Goal: Navigation & Orientation: Find specific page/section

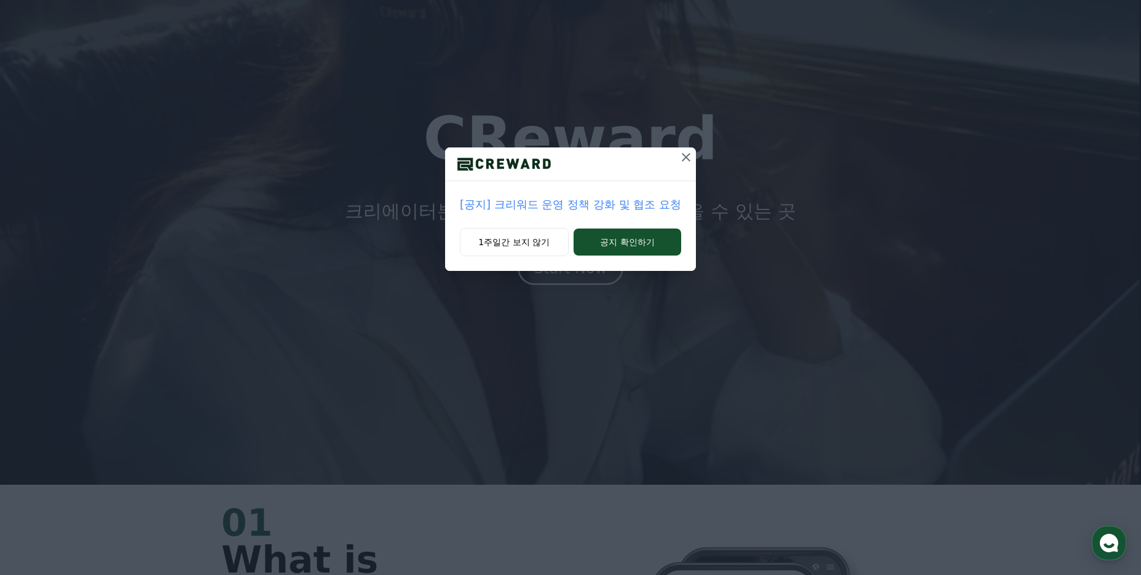
scroll to position [184, 0]
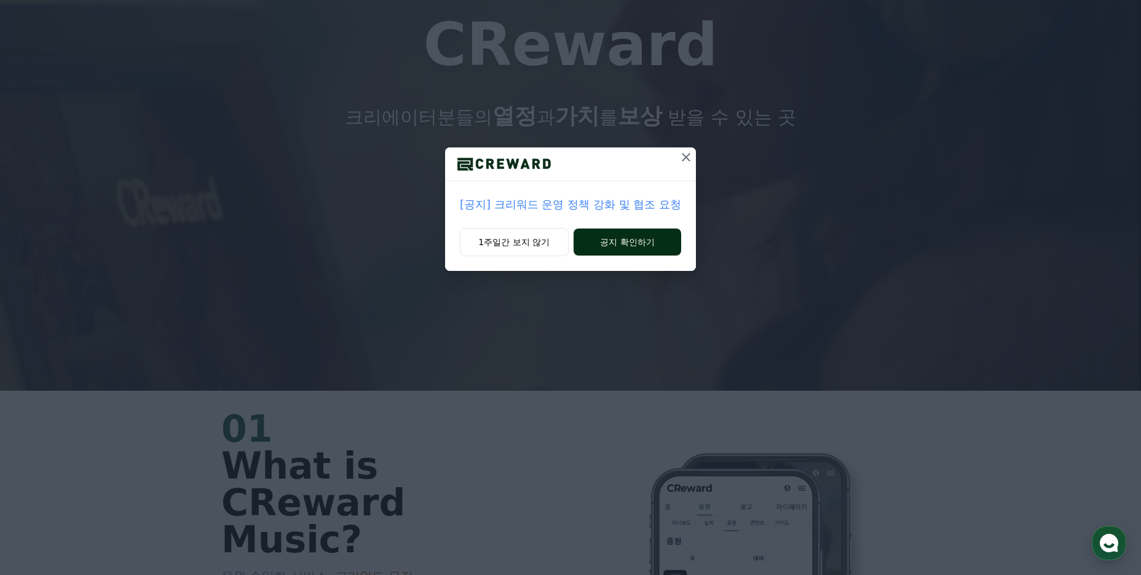
click at [629, 250] on button "공지 확인하기" at bounding box center [628, 242] width 108 height 27
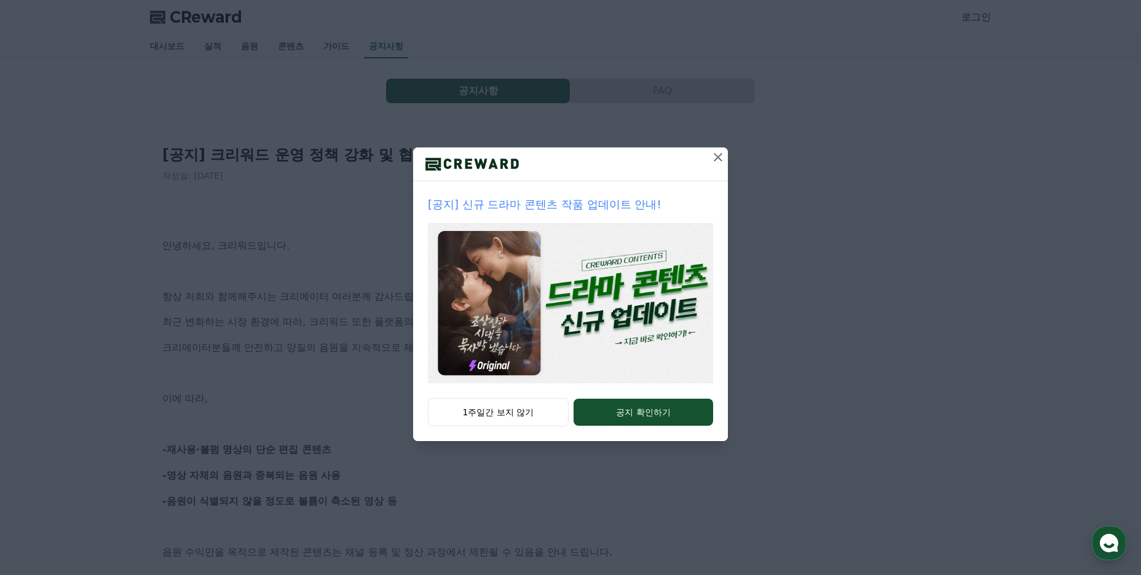
click at [719, 145] on div "[공지] 신규 드라마 콘텐츠 작품 업데이트 안내! 1주일간 보지 않기 공지 확인하기" at bounding box center [570, 230] width 1141 height 461
click at [722, 149] on button at bounding box center [718, 158] width 20 height 20
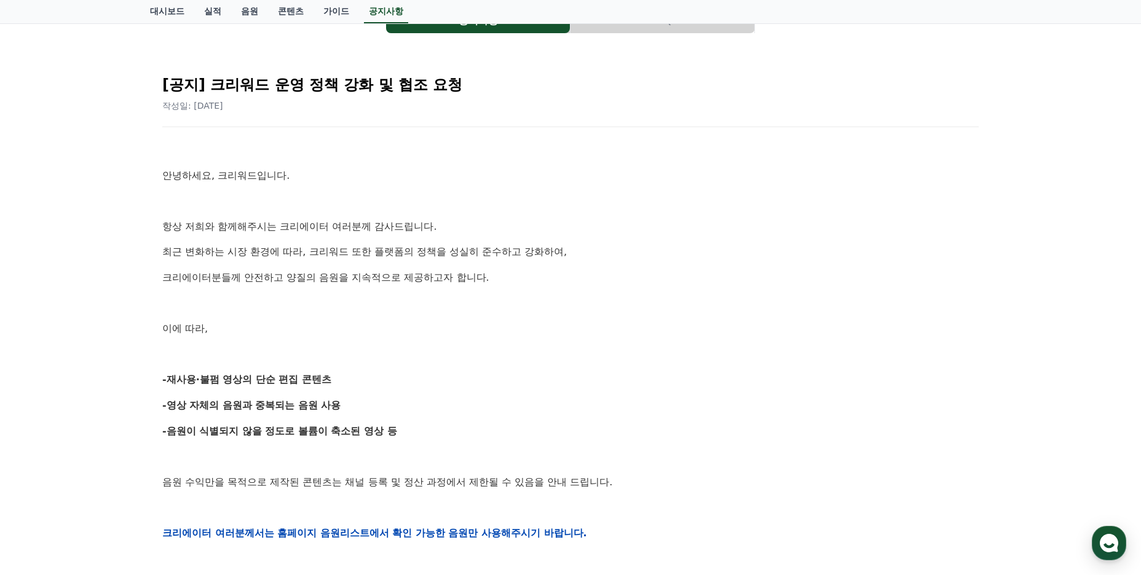
scroll to position [123, 0]
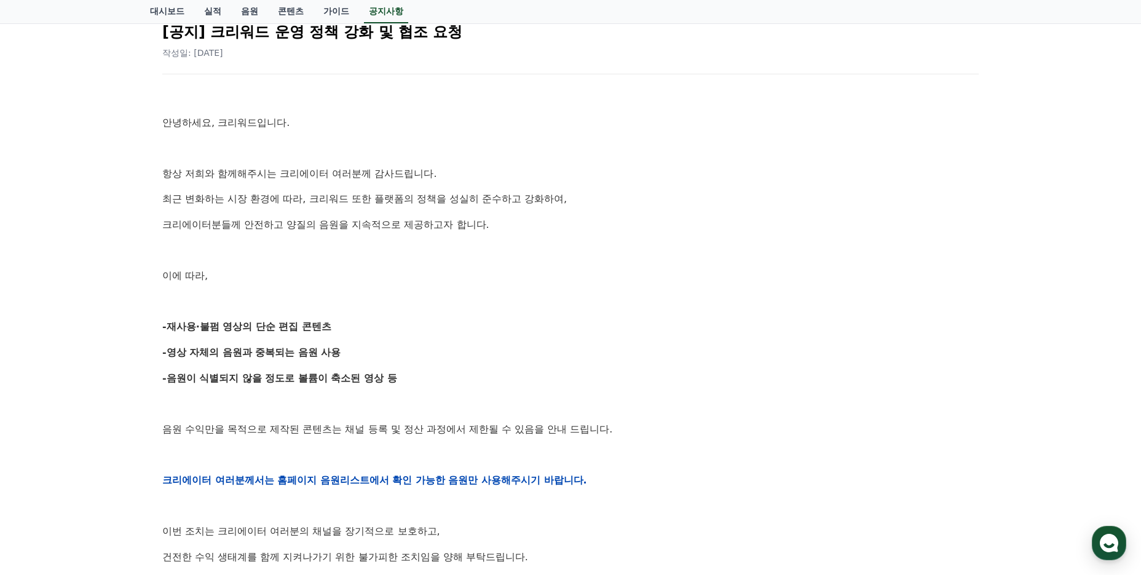
click at [481, 376] on p "-음원이 식별되지 않을 정도로 볼륨이 축소된 영상 등" at bounding box center [570, 379] width 816 height 16
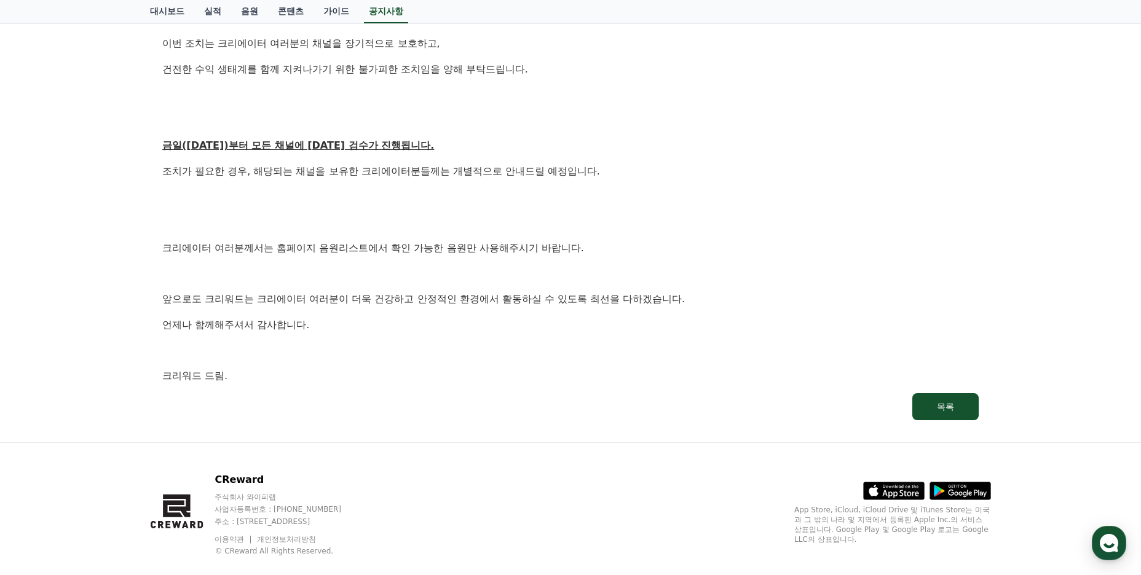
scroll to position [447, 0]
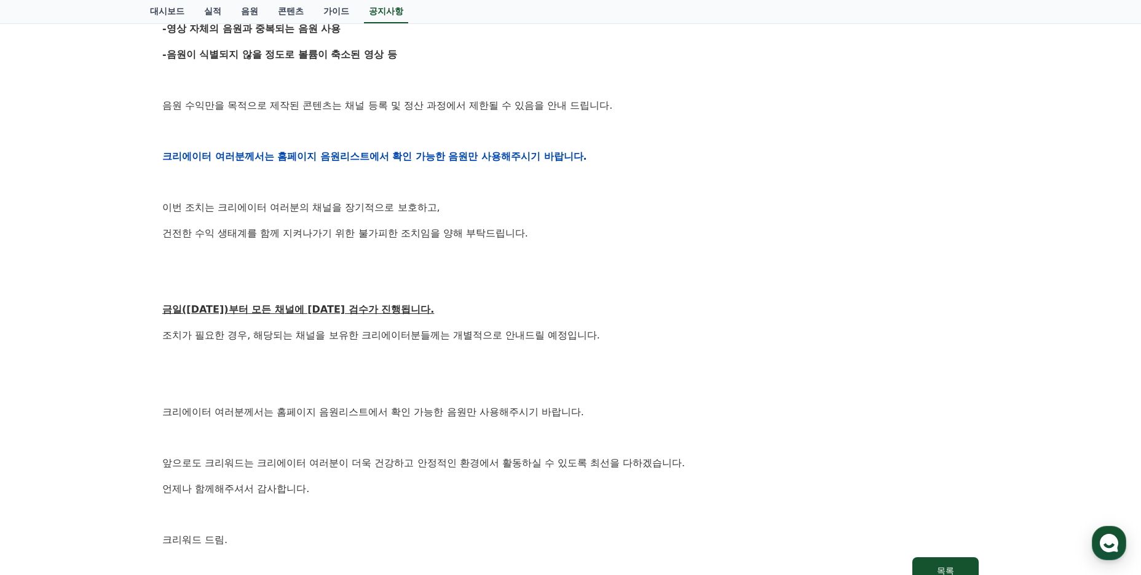
click at [500, 346] on div "안녕하세요, 크리워드입니다. 항상 저희와 함께해주시는 크리에이터 여러분께 감사드립니다. 최근 변화하는 시장 환경에 따라, 크리워드 또한 플랫폼…" at bounding box center [570, 156] width 816 height 783
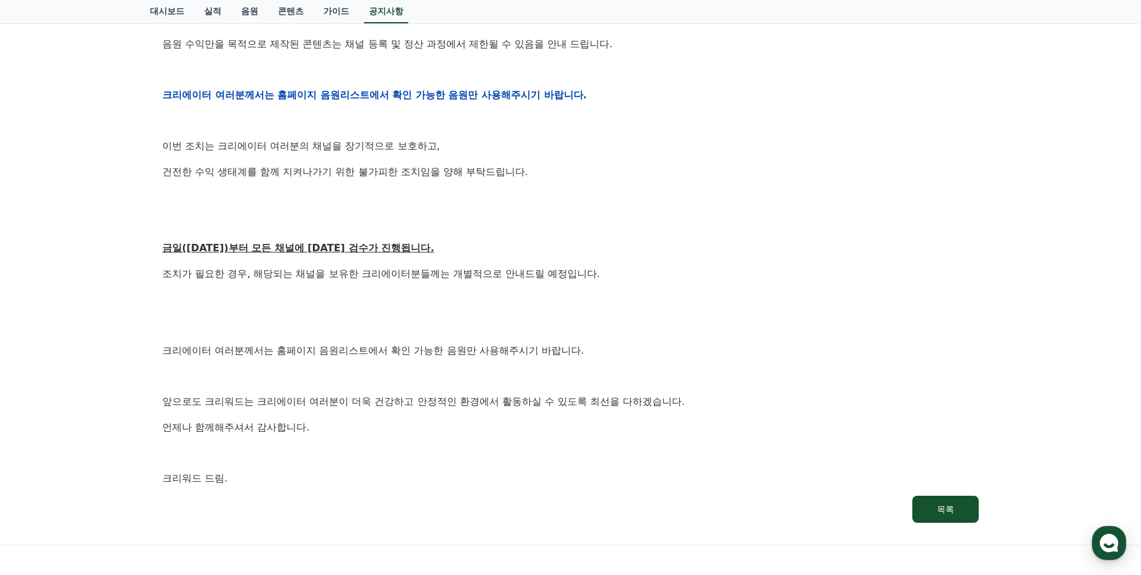
click at [517, 346] on p "크리에이터 여러분께서는 홈페이지 음원리스트에서 확인 가능한 음원만 사용해주시기 바랍니다." at bounding box center [570, 351] width 816 height 16
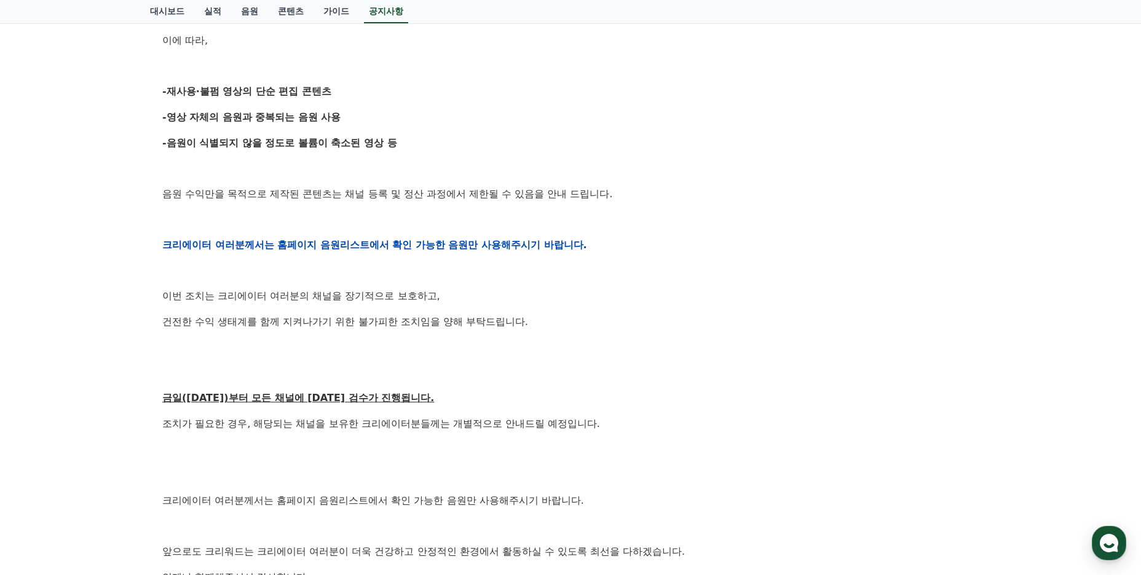
scroll to position [263, 0]
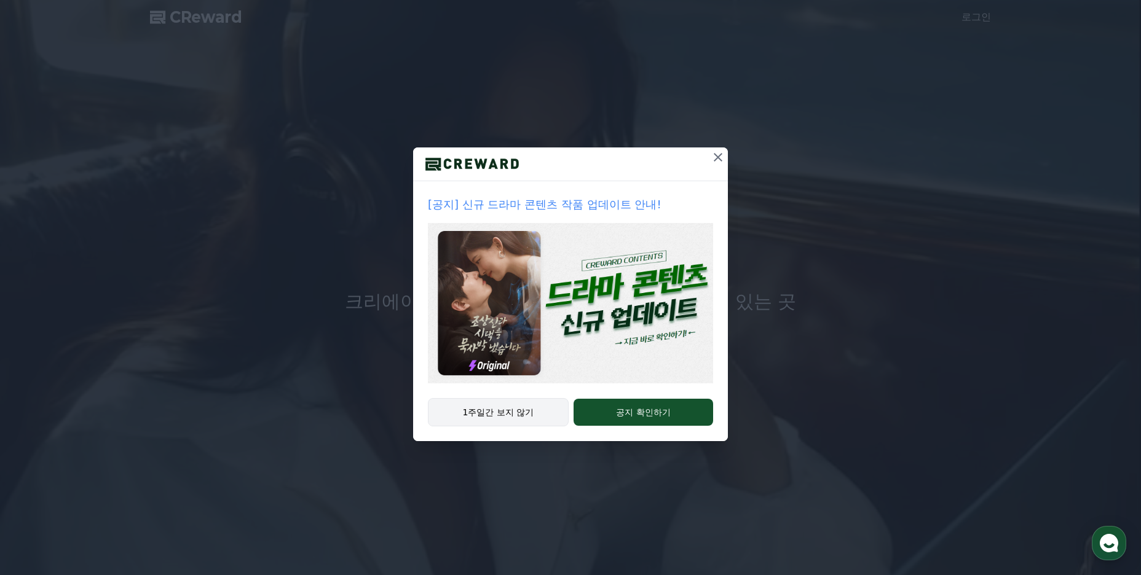
click at [500, 426] on div "1주일간 보지 않기 공지 확인하기" at bounding box center [570, 419] width 315 height 43
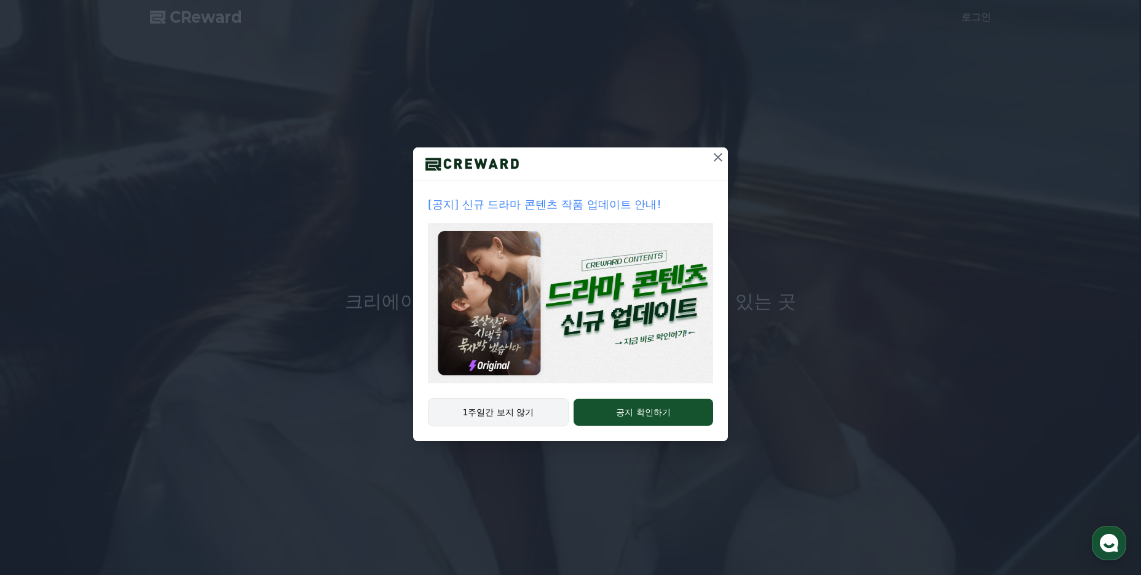
click at [500, 422] on button "1주일간 보지 않기" at bounding box center [498, 412] width 141 height 28
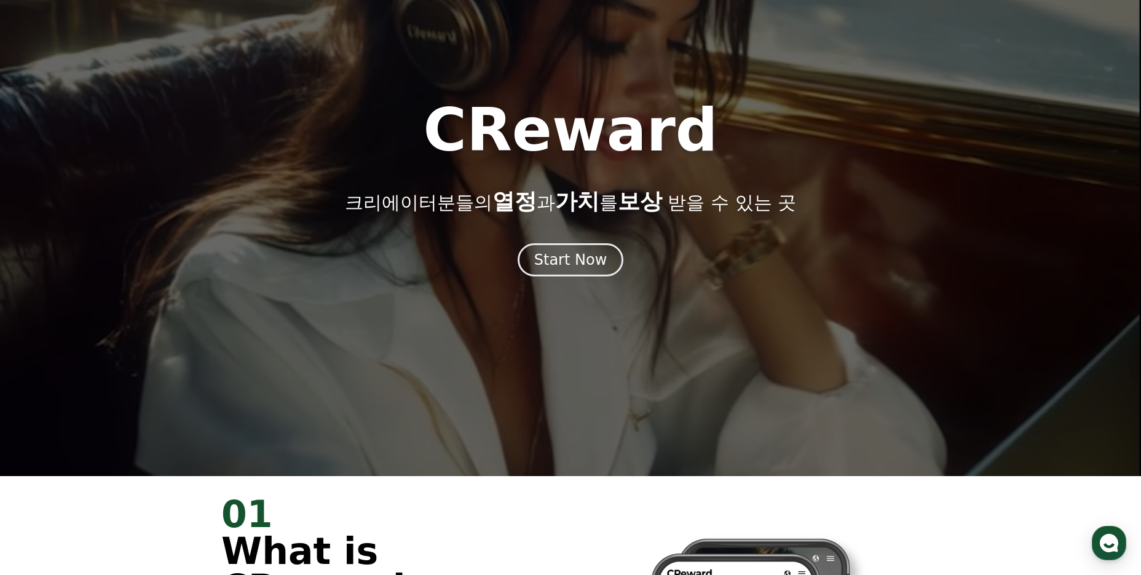
scroll to position [246, 0]
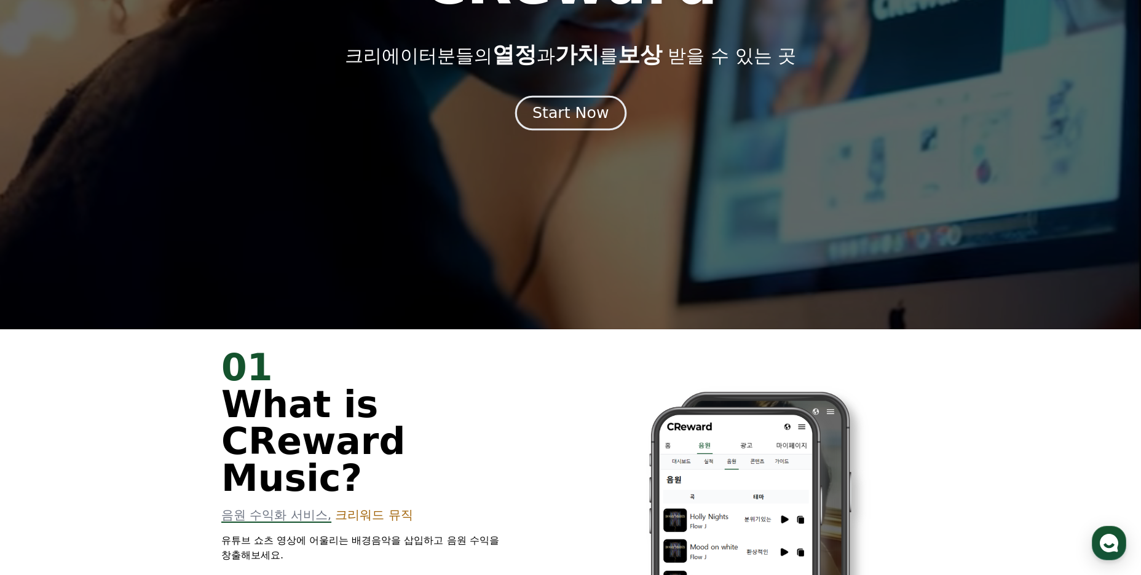
click at [579, 108] on div "Start Now" at bounding box center [570, 113] width 76 height 21
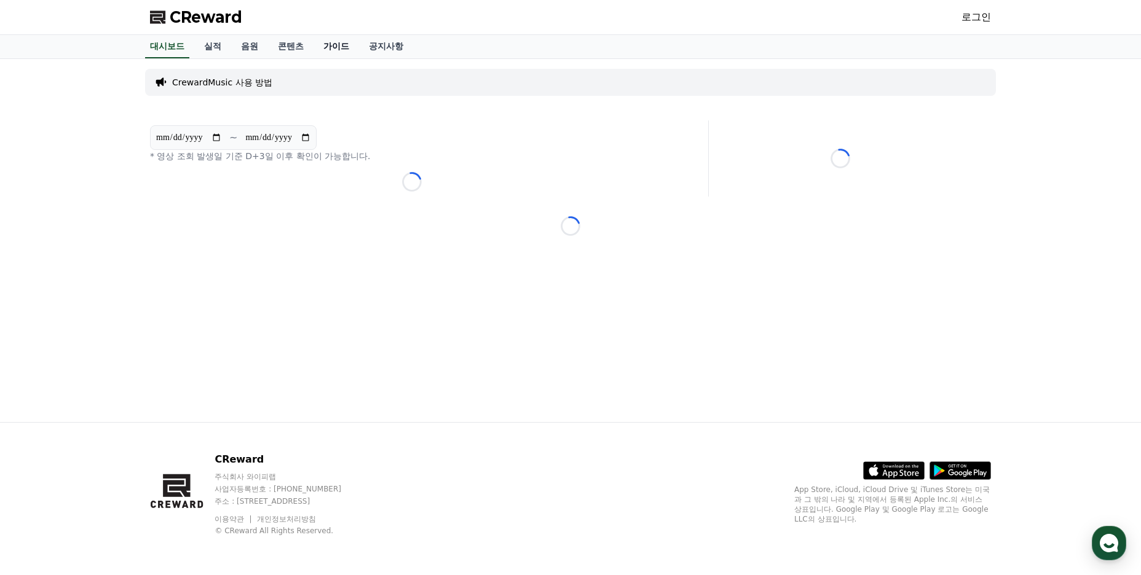
click at [326, 41] on link "가이드" at bounding box center [336, 46] width 45 height 23
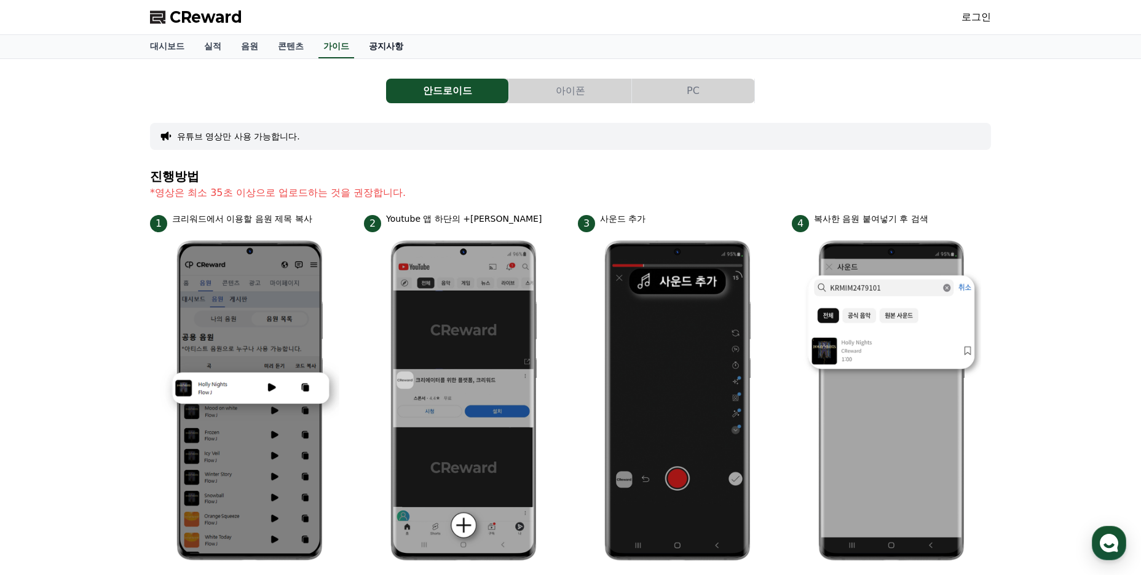
click at [377, 49] on link "공지사항" at bounding box center [386, 46] width 54 height 23
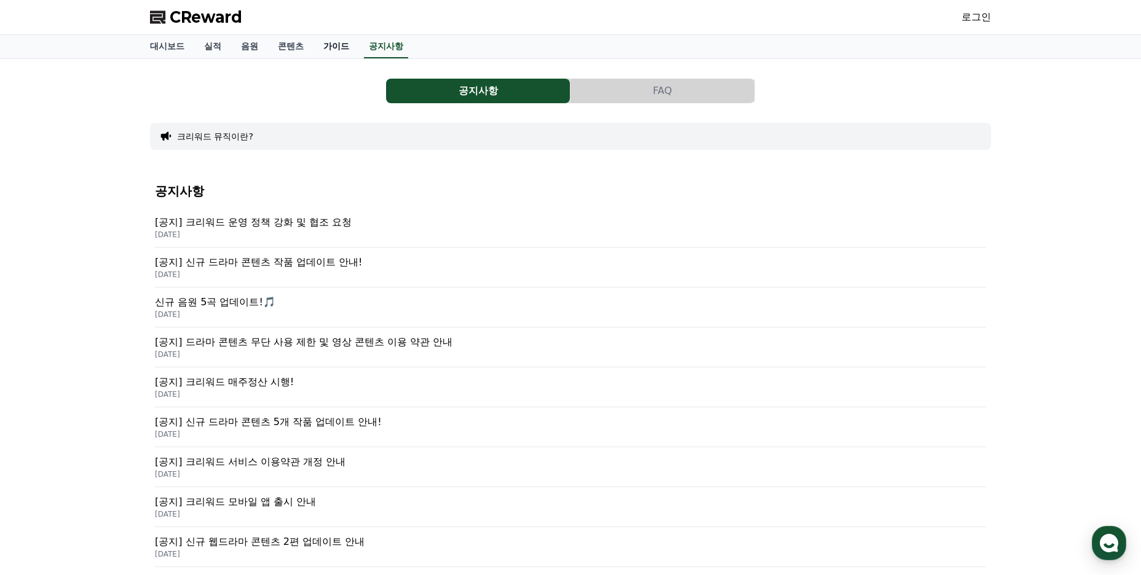
click at [334, 46] on link "가이드" at bounding box center [336, 46] width 45 height 23
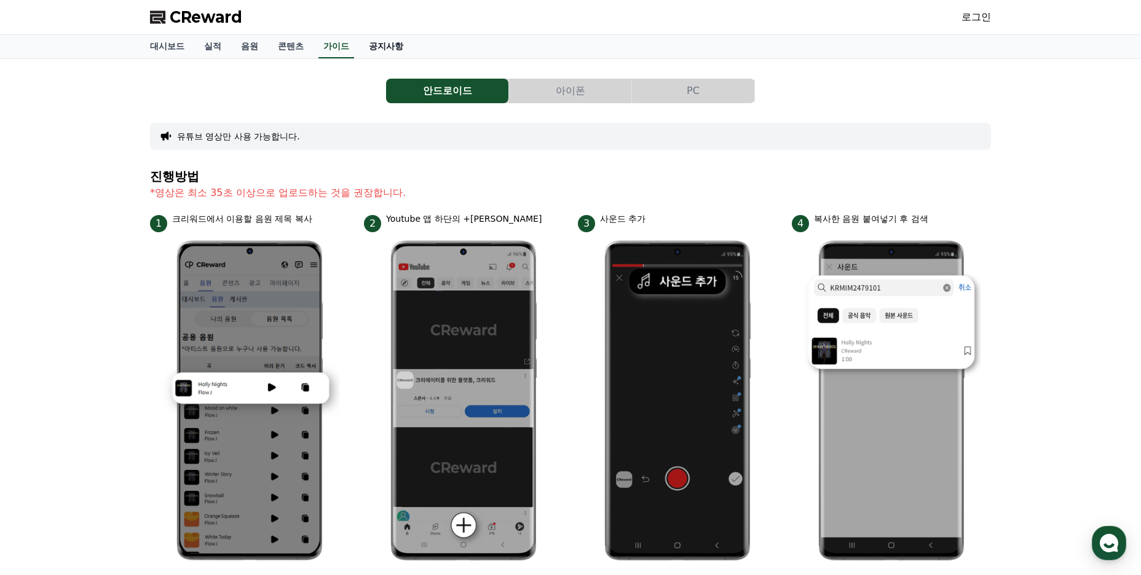
click at [389, 42] on link "공지사항" at bounding box center [386, 46] width 54 height 23
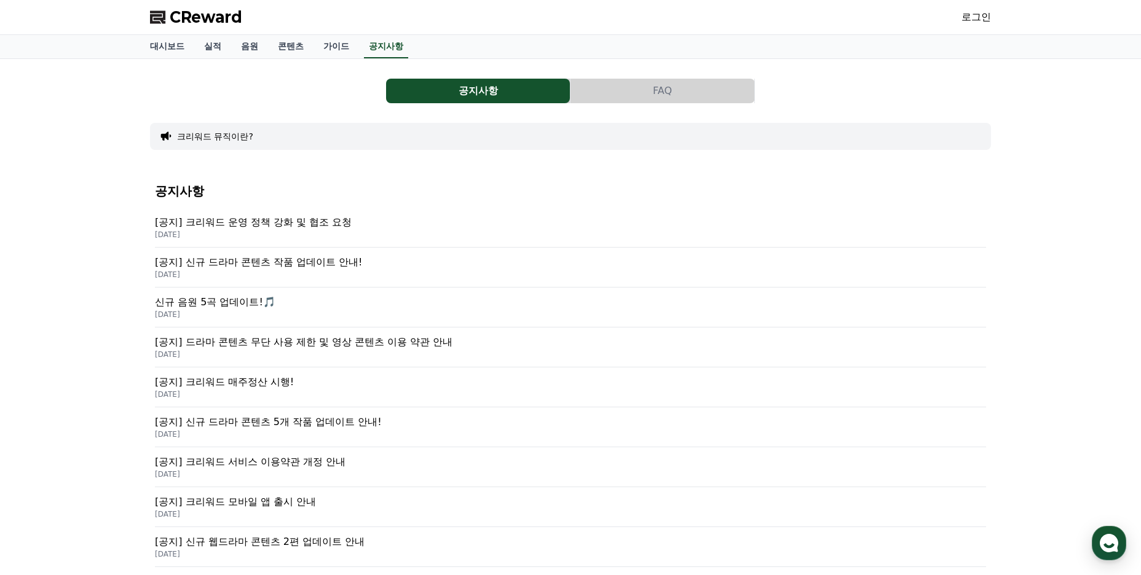
click at [307, 226] on p "[공지] 크리워드 운영 정책 강화 및 협조 요청" at bounding box center [570, 222] width 831 height 15
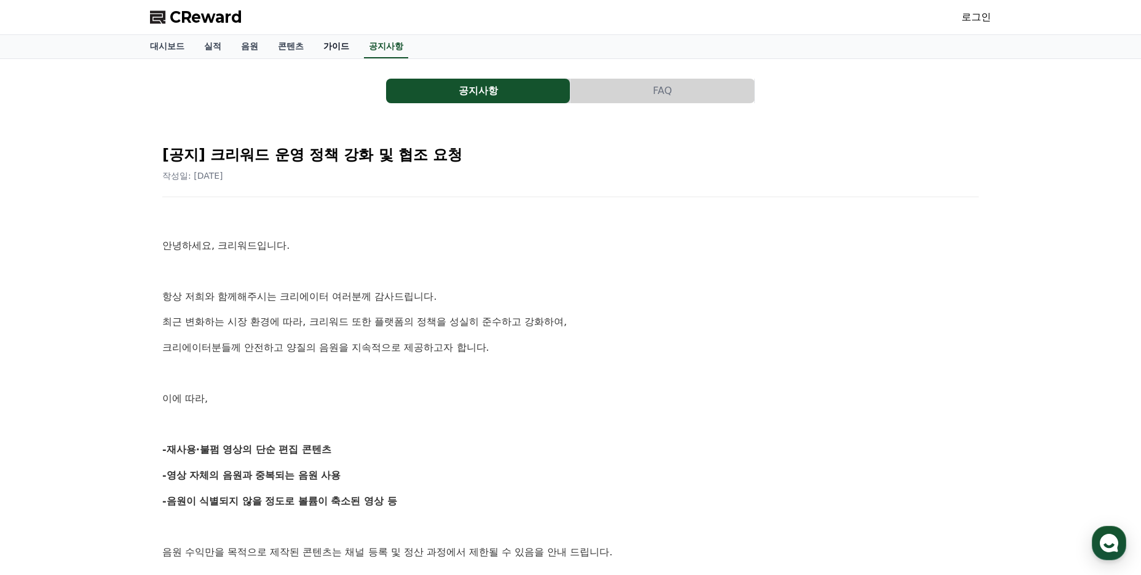
click at [323, 47] on link "가이드" at bounding box center [336, 46] width 45 height 23
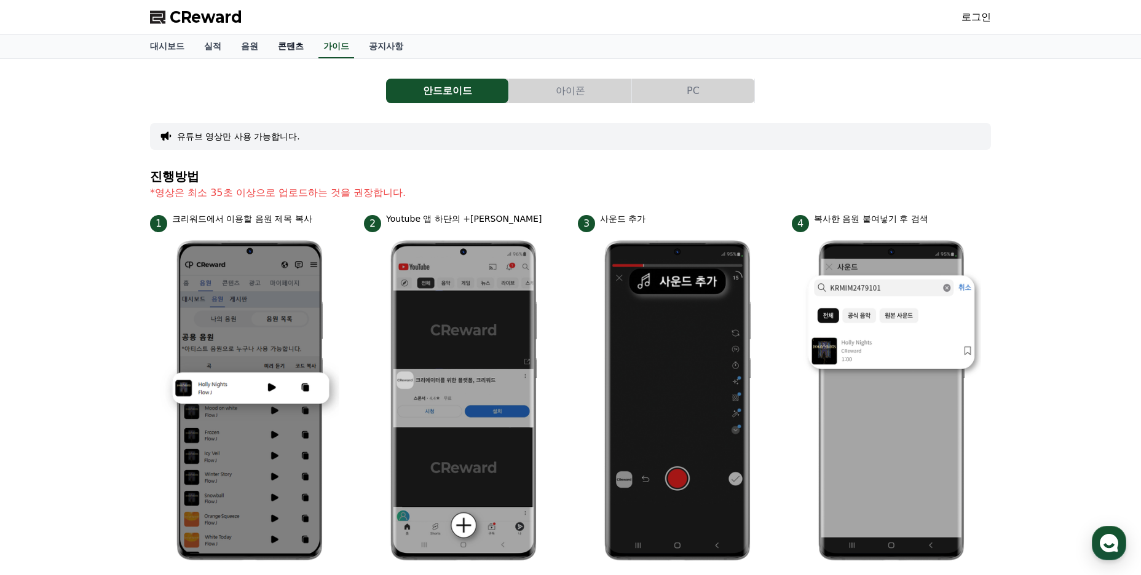
click at [281, 48] on link "콘텐츠" at bounding box center [290, 46] width 45 height 23
click at [323, 56] on link "가이드" at bounding box center [336, 46] width 45 height 23
click at [381, 45] on link "공지사항" at bounding box center [386, 46] width 54 height 23
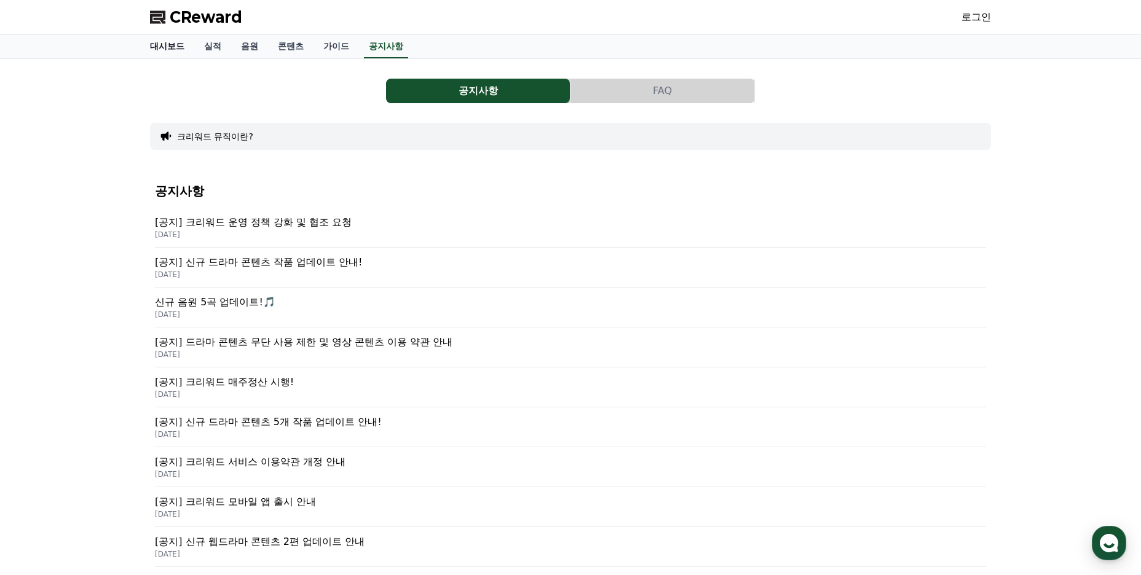
click at [173, 41] on link "대시보드" at bounding box center [167, 46] width 54 height 23
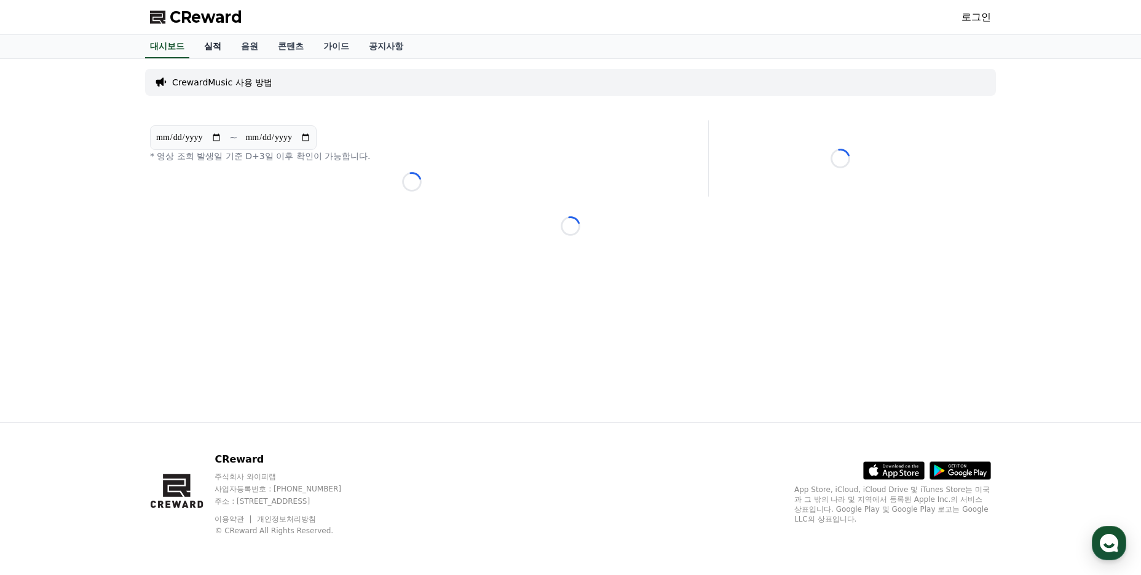
click at [217, 44] on link "실적" at bounding box center [212, 46] width 37 height 23
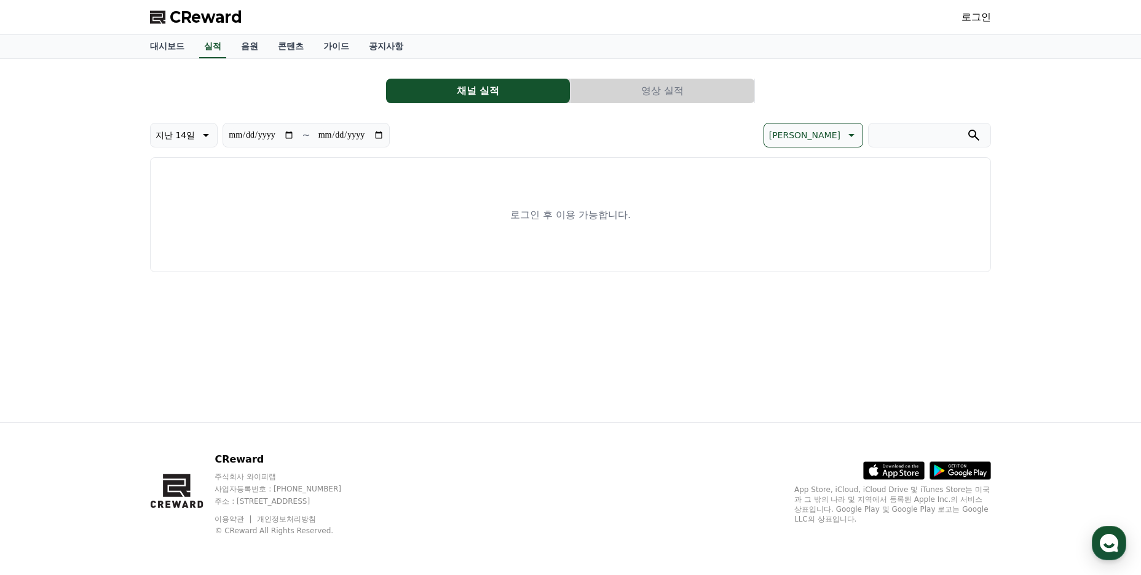
click at [194, 69] on div "**********" at bounding box center [570, 170] width 841 height 203
click at [173, 49] on link "대시보드" at bounding box center [167, 46] width 54 height 23
